Goal: Communication & Community: Answer question/provide support

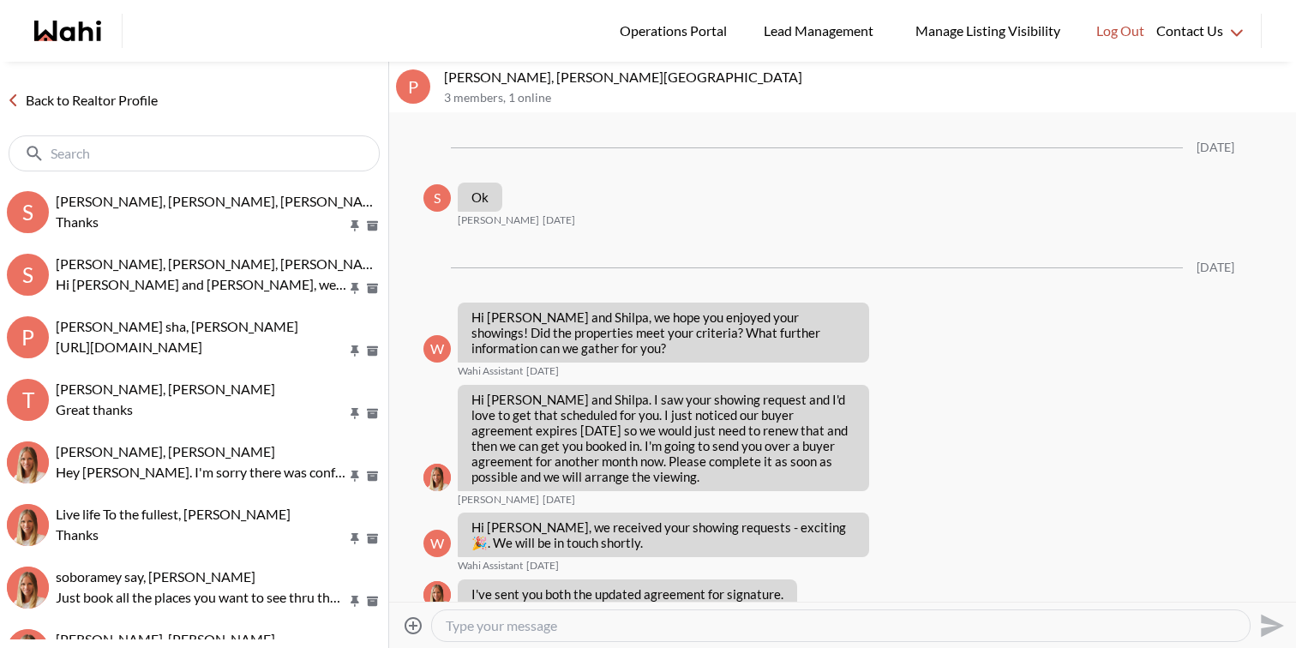
scroll to position [1740, 0]
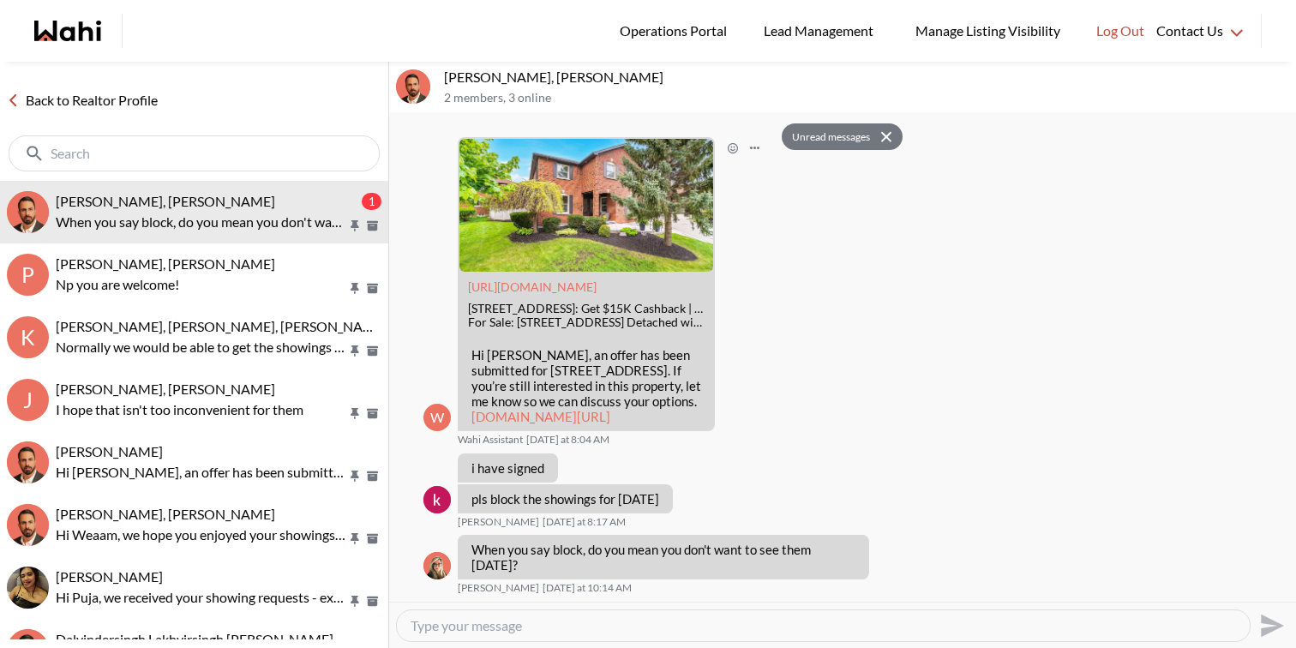
scroll to position [5984, 0]
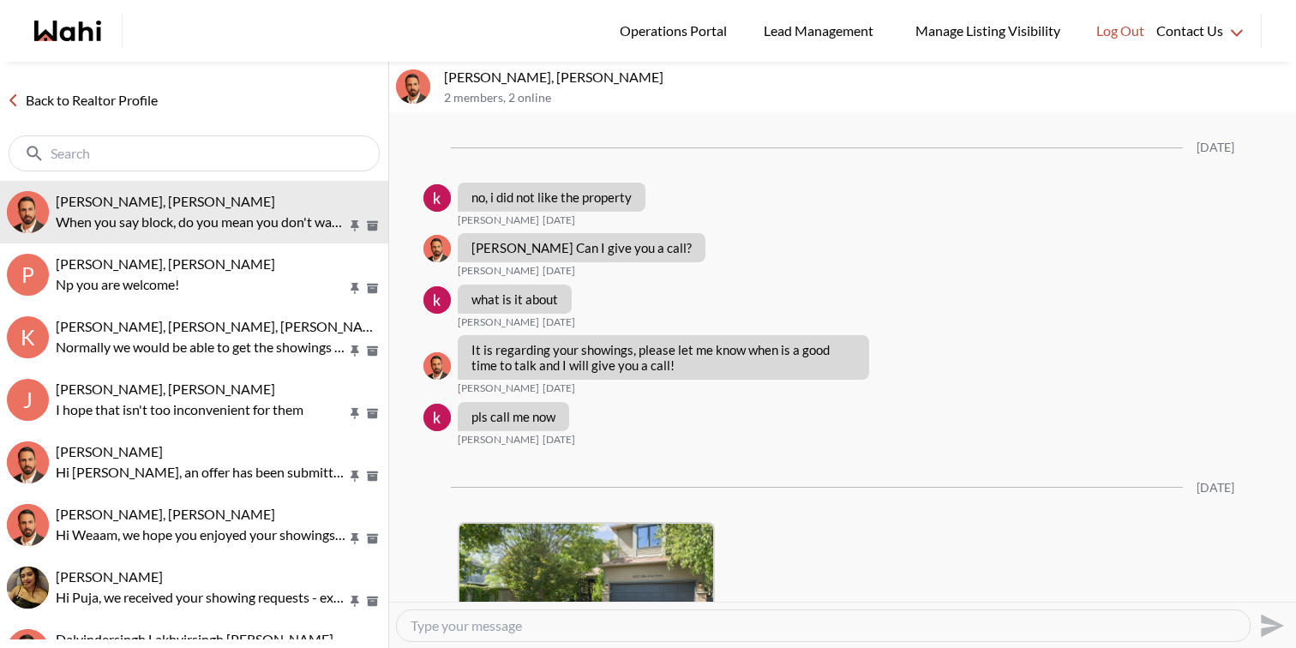
scroll to position [4280, 0]
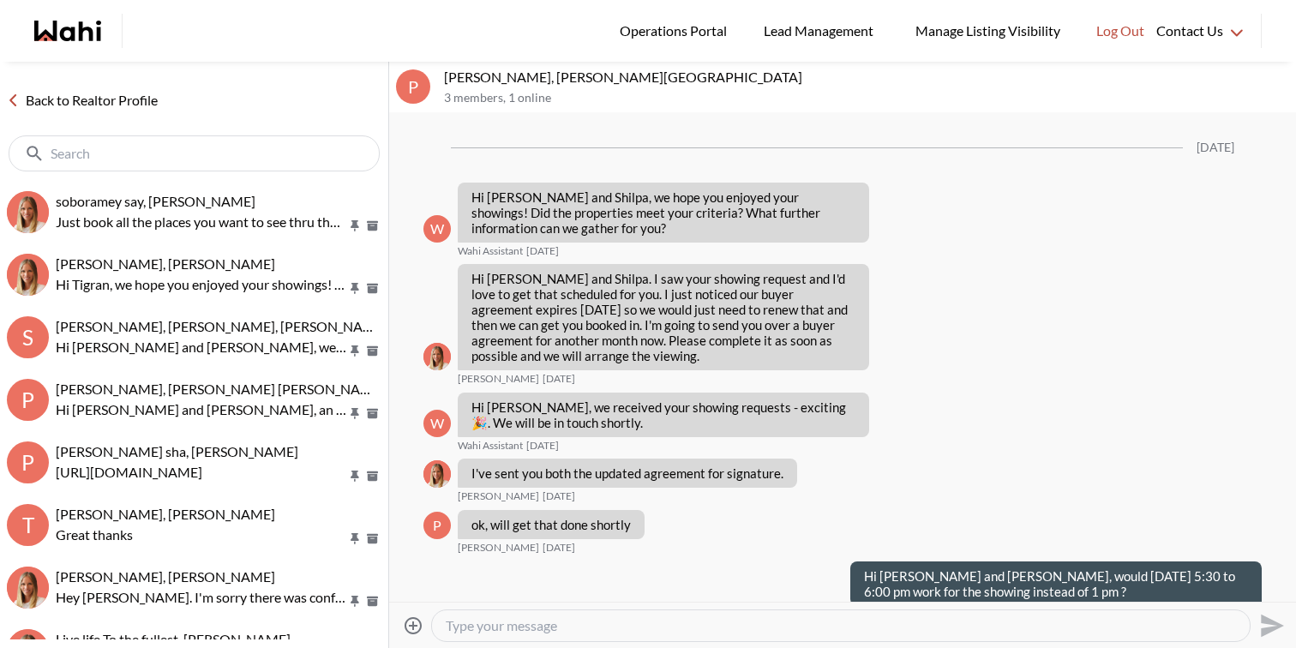
scroll to position [1619, 0]
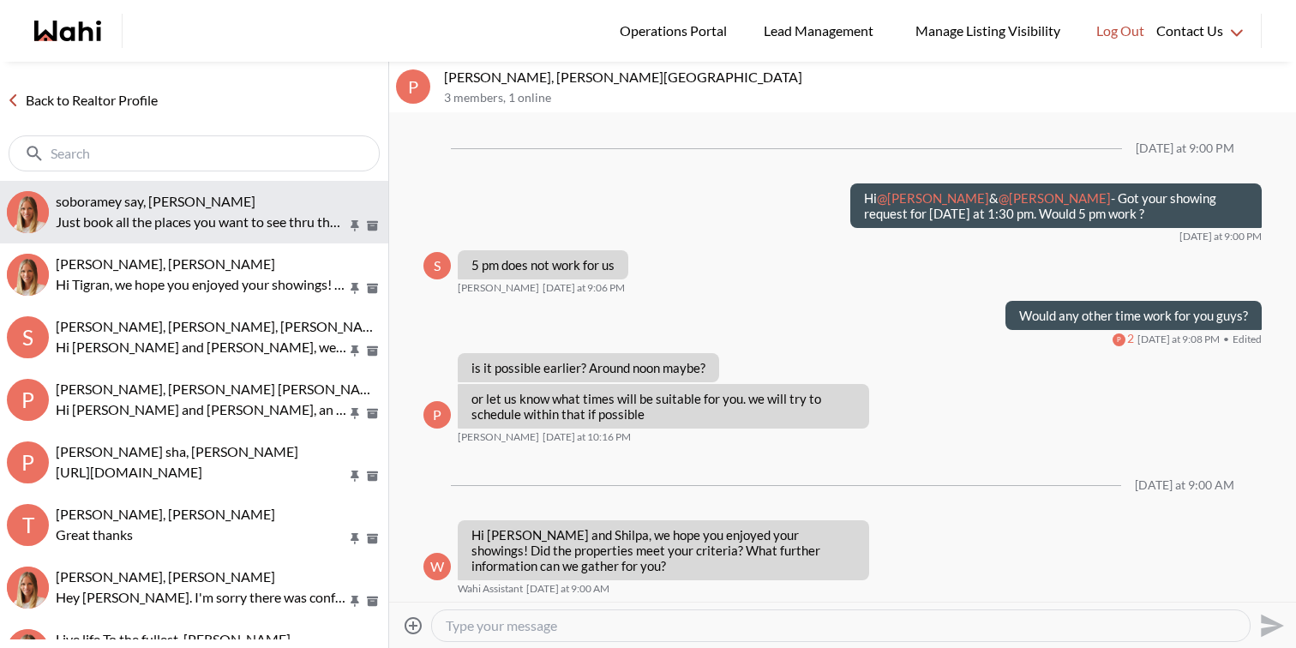
click at [278, 208] on div "soboramey say, [PERSON_NAME]" at bounding box center [219, 201] width 326 height 17
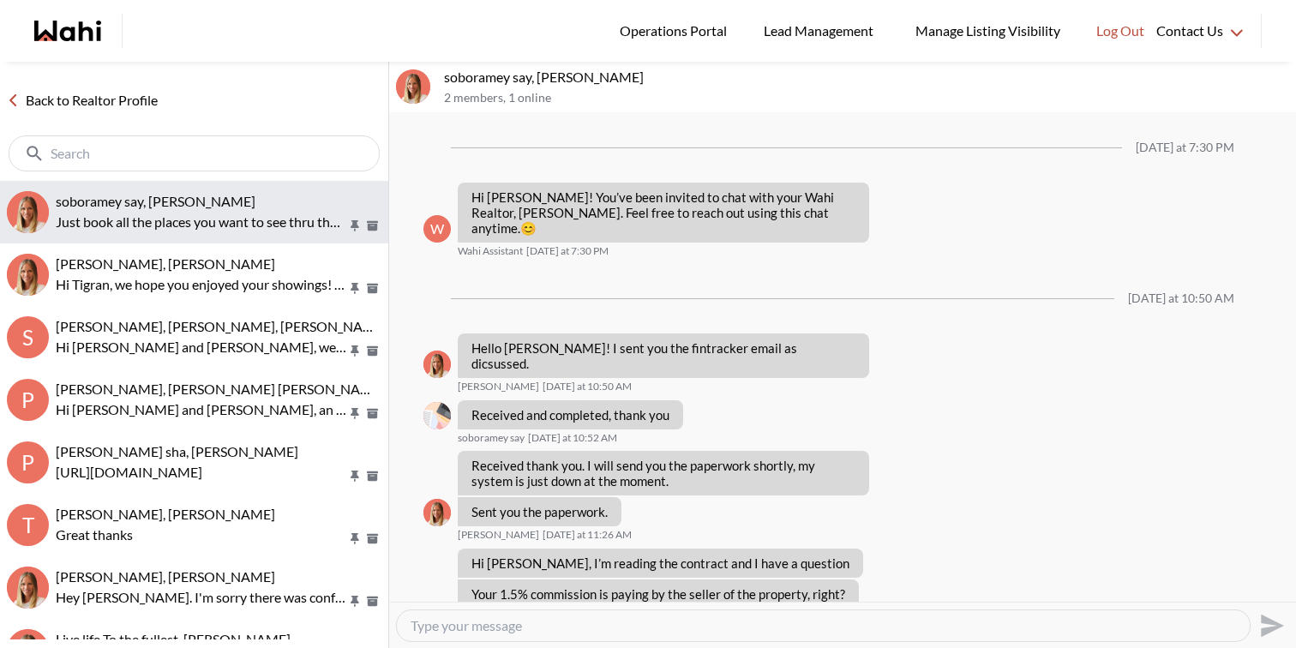
scroll to position [1676, 0]
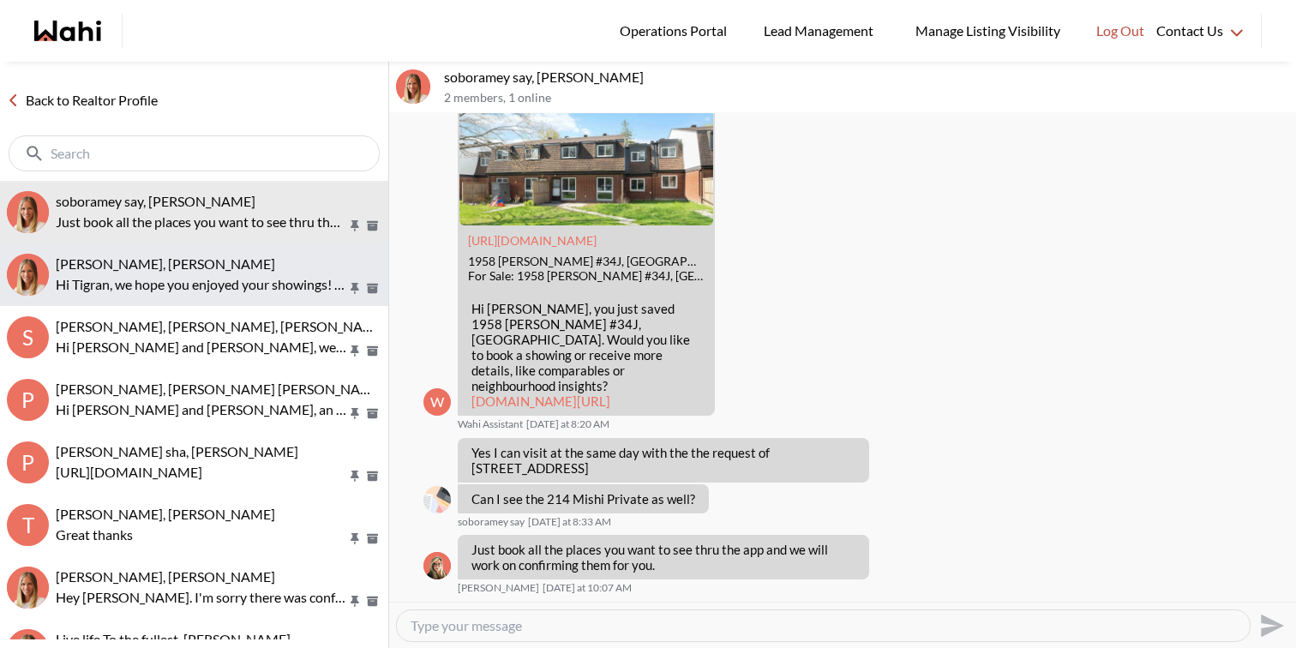
click at [291, 284] on p "Hi Tigran, we hope you enjoyed your showings! Did the properties meet your crit…" at bounding box center [201, 284] width 291 height 21
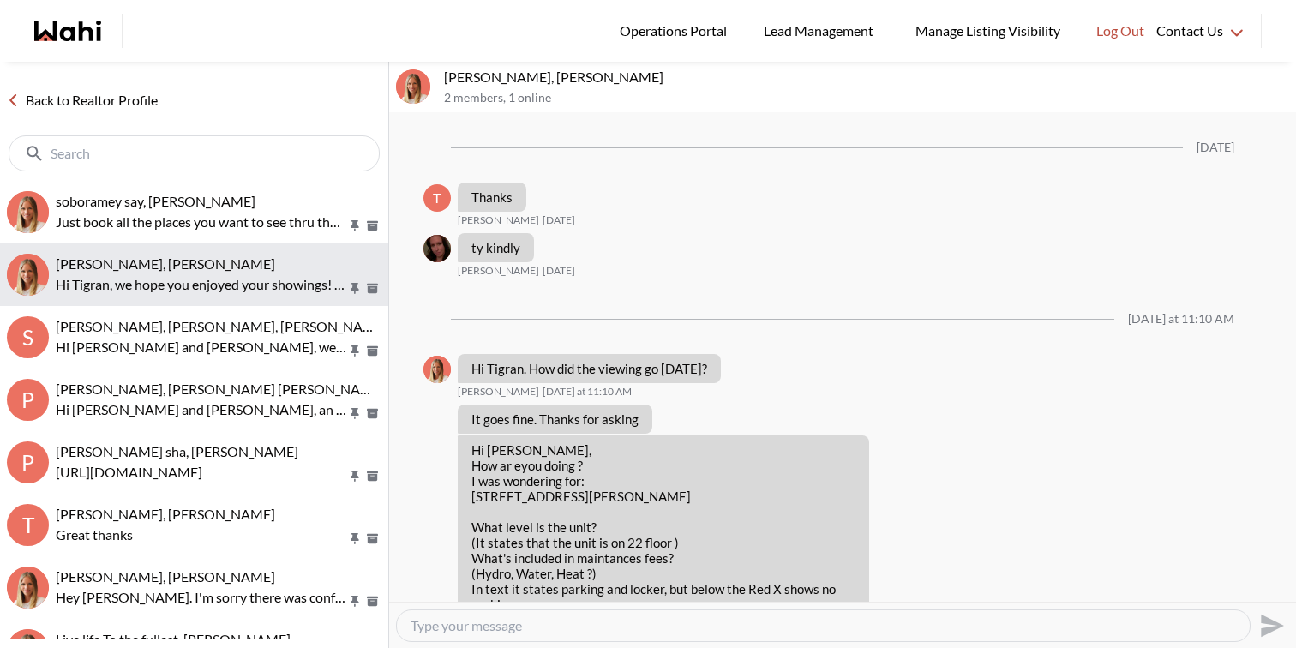
scroll to position [1667, 0]
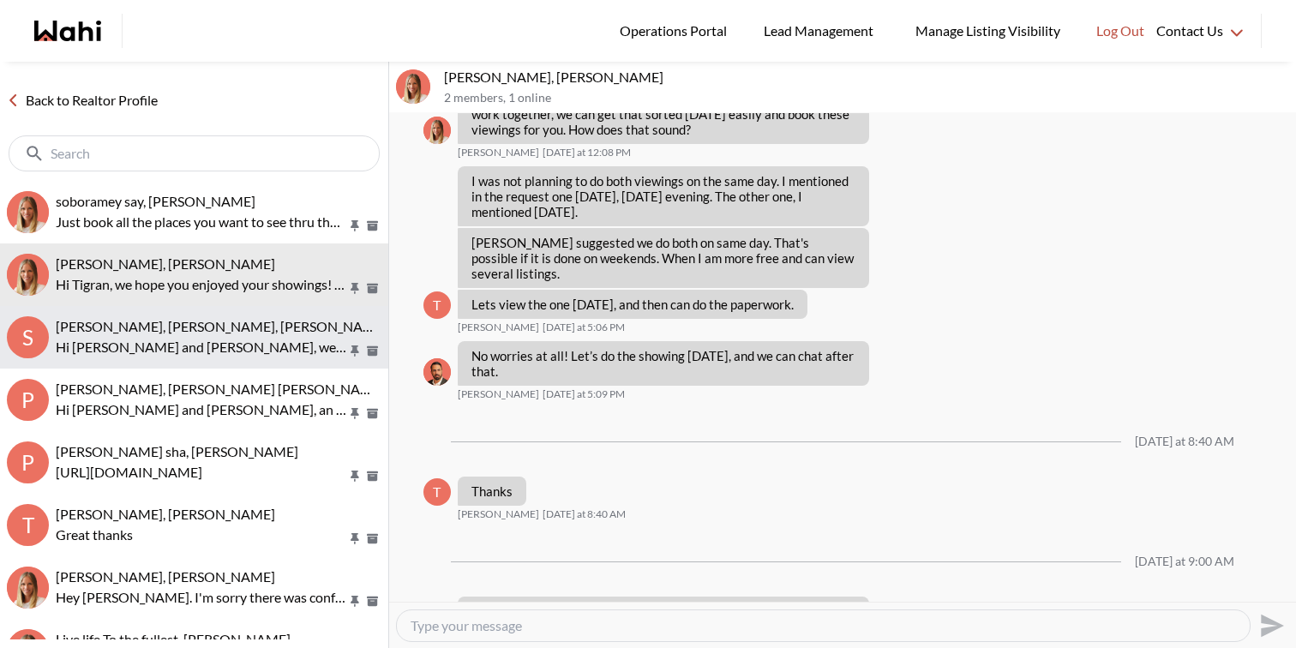
click at [281, 331] on div "Sourav Singh, Kirti Pal, Michelle" at bounding box center [219, 326] width 326 height 17
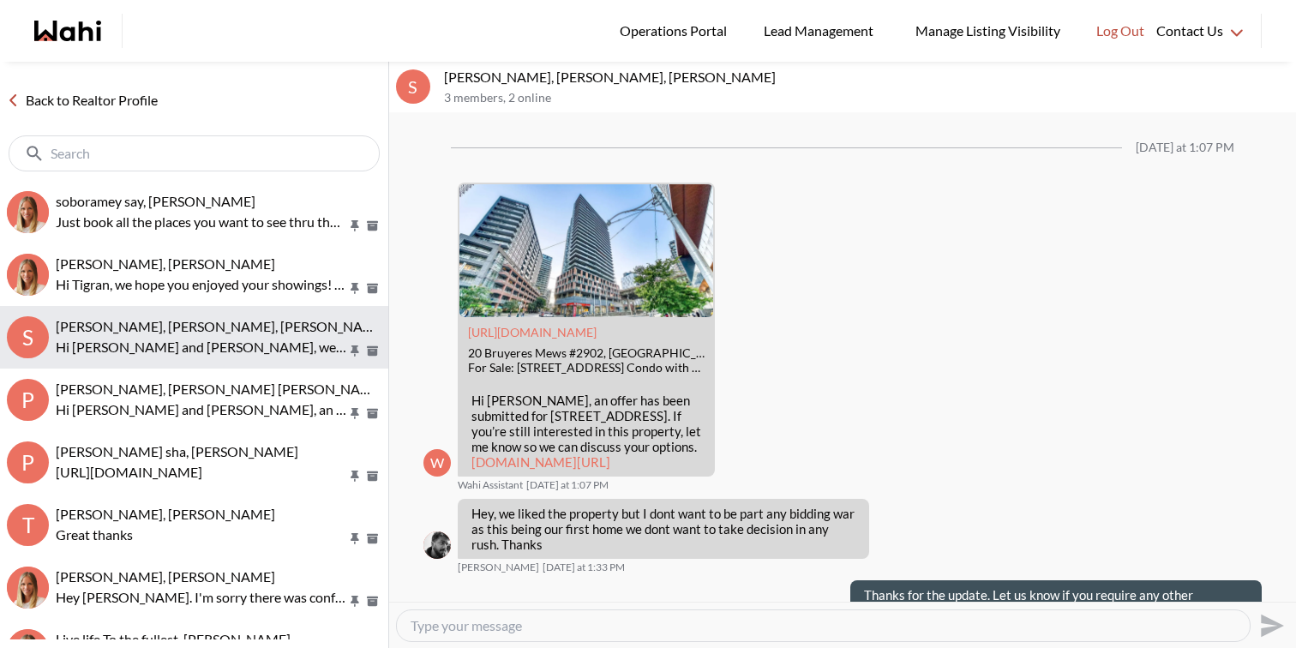
scroll to position [2969, 0]
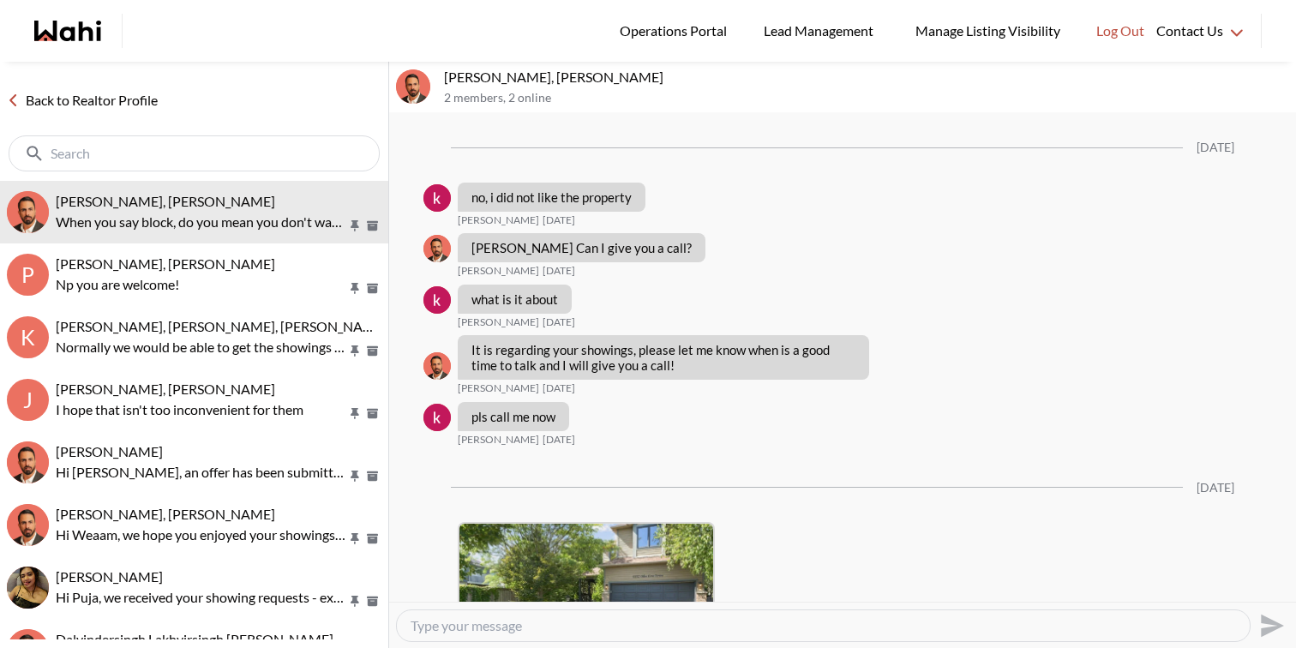
scroll to position [4280, 0]
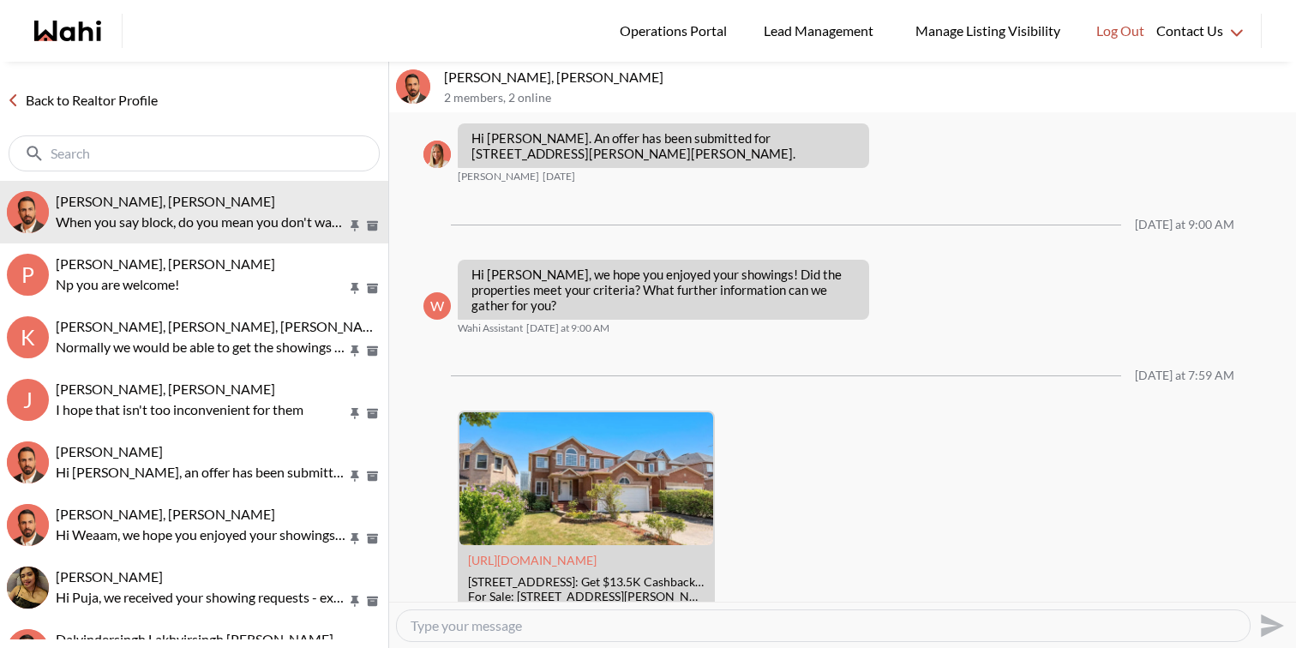
scroll to position [2715, 0]
